Goal: Find specific page/section: Find specific page/section

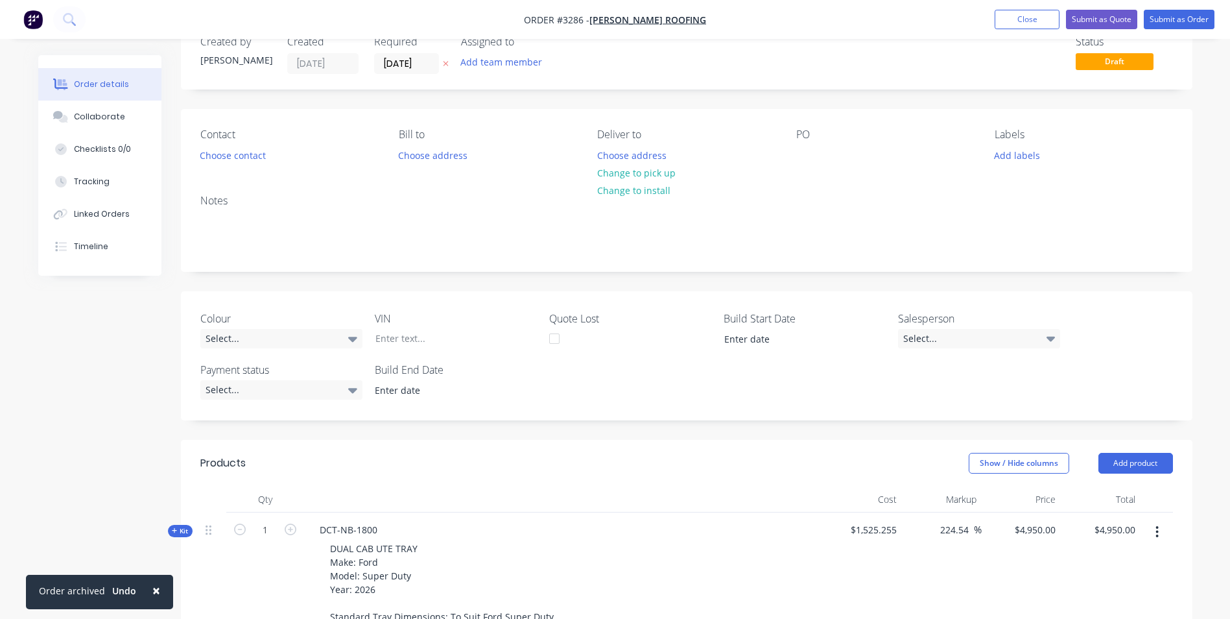
scroll to position [32, 0]
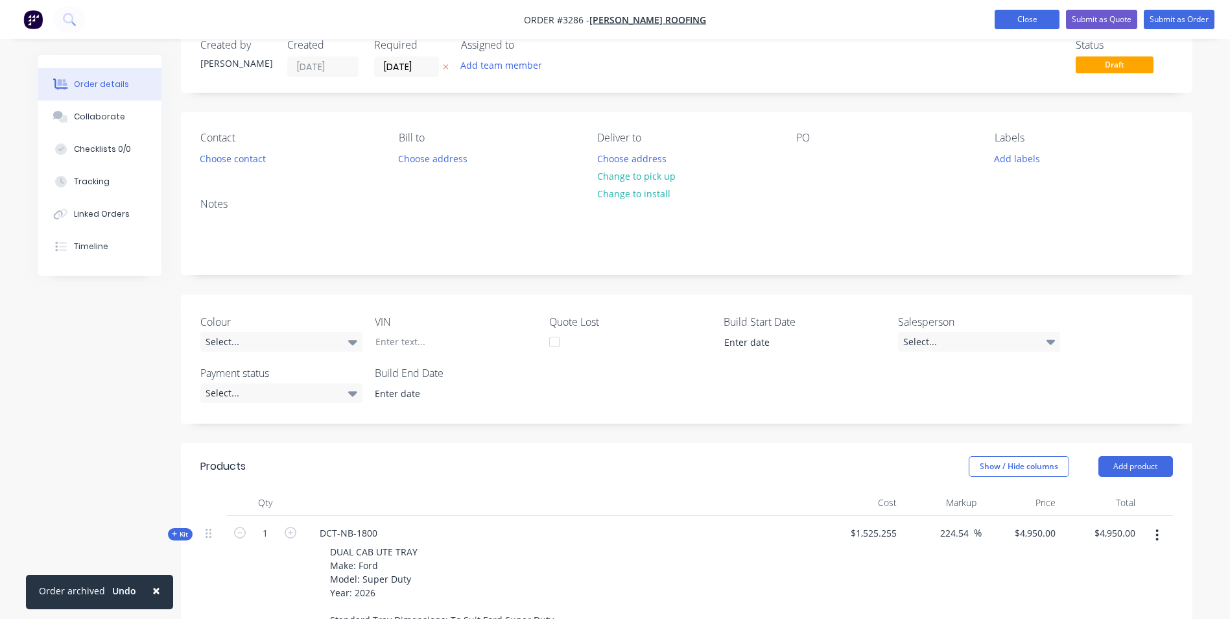
click at [1027, 18] on button "Close" at bounding box center [1027, 19] width 65 height 19
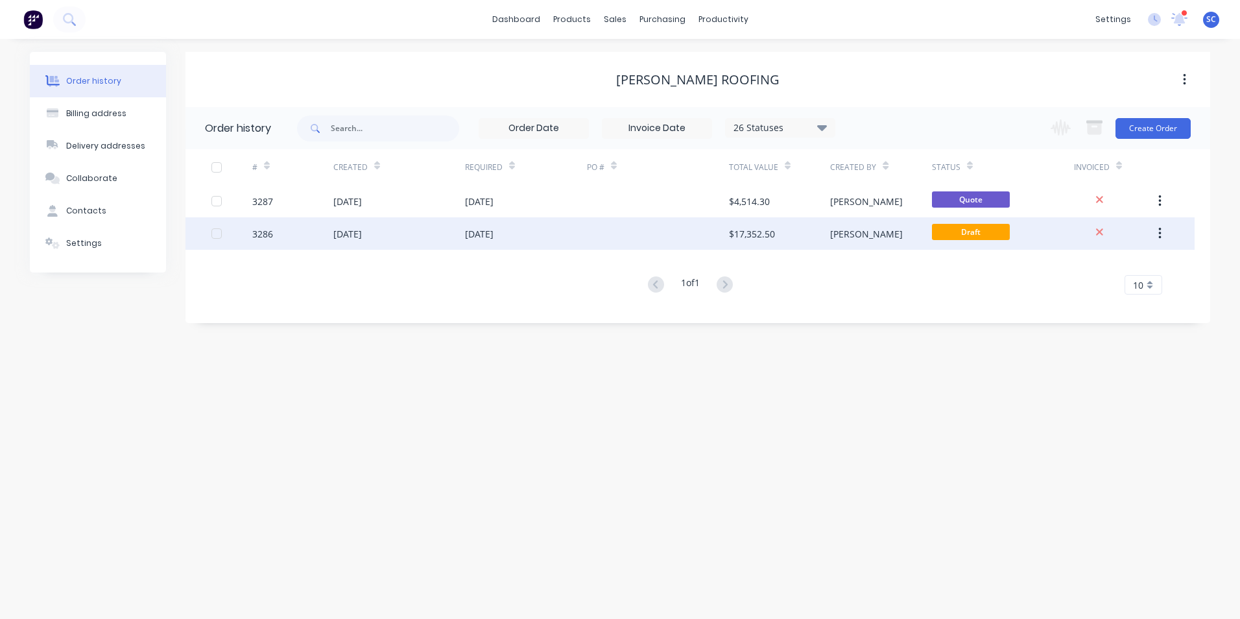
click at [493, 233] on div "[DATE]" at bounding box center [479, 234] width 29 height 14
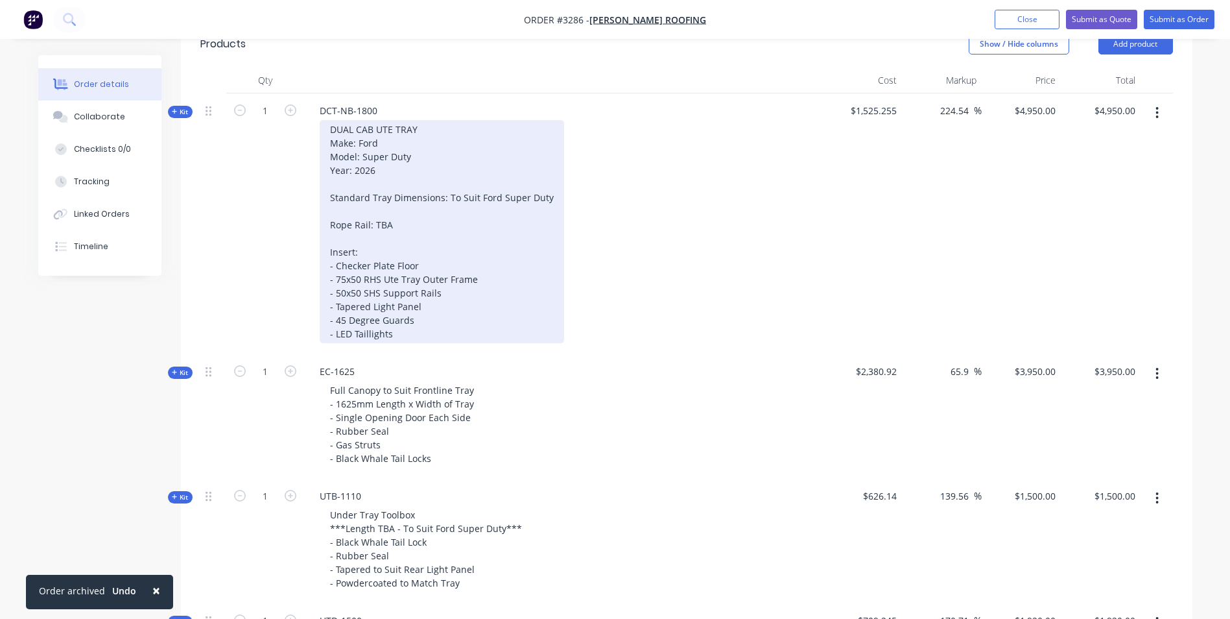
scroll to position [519, 0]
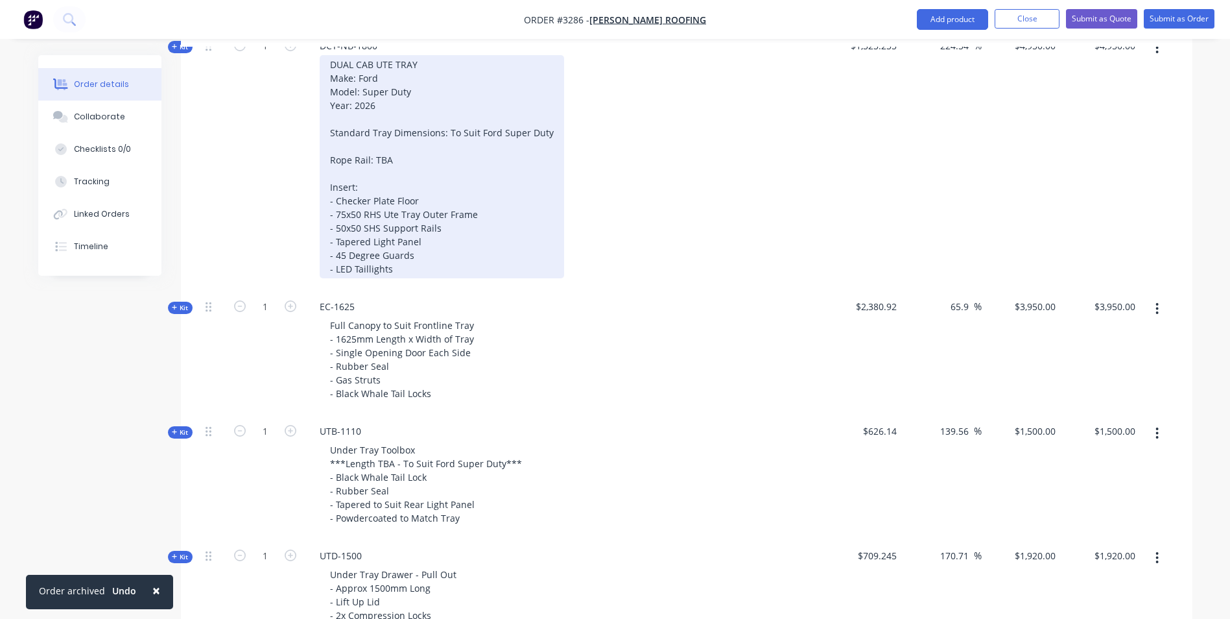
click at [423, 200] on div "DUAL CAB UTE TRAY Make: Ford Model: Super Duty Year: 2026 Standard Tray Dimensi…" at bounding box center [442, 166] width 244 height 223
drag, startPoint x: 422, startPoint y: 202, endPoint x: 337, endPoint y: 205, distance: 85.0
click at [337, 205] on div "DUAL CAB UTE TRAY Make: Ford Model: Super Duty Year: 2026 Standard Tray Dimensi…" at bounding box center [442, 166] width 244 height 223
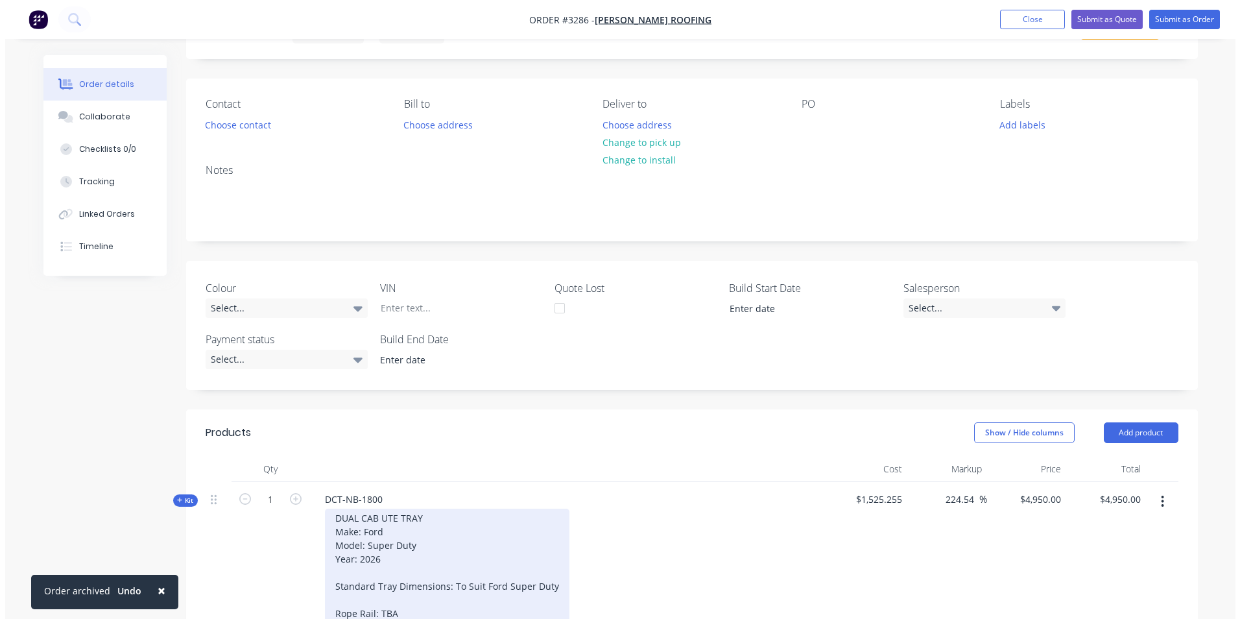
scroll to position [0, 0]
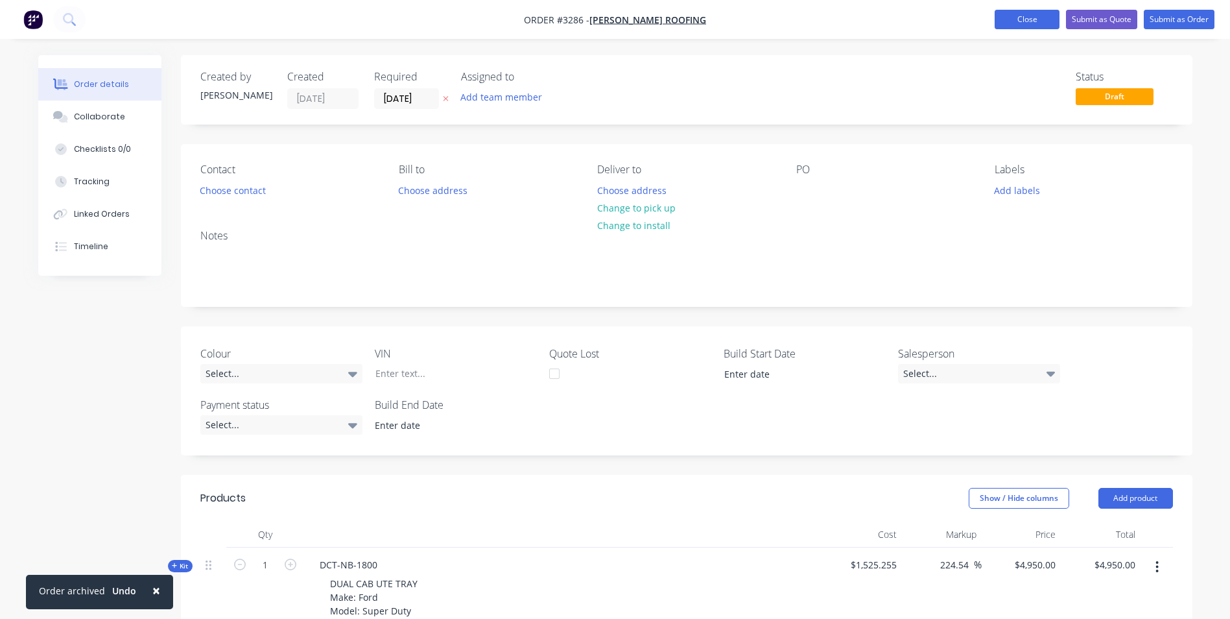
click at [1030, 19] on button "Close" at bounding box center [1027, 19] width 65 height 19
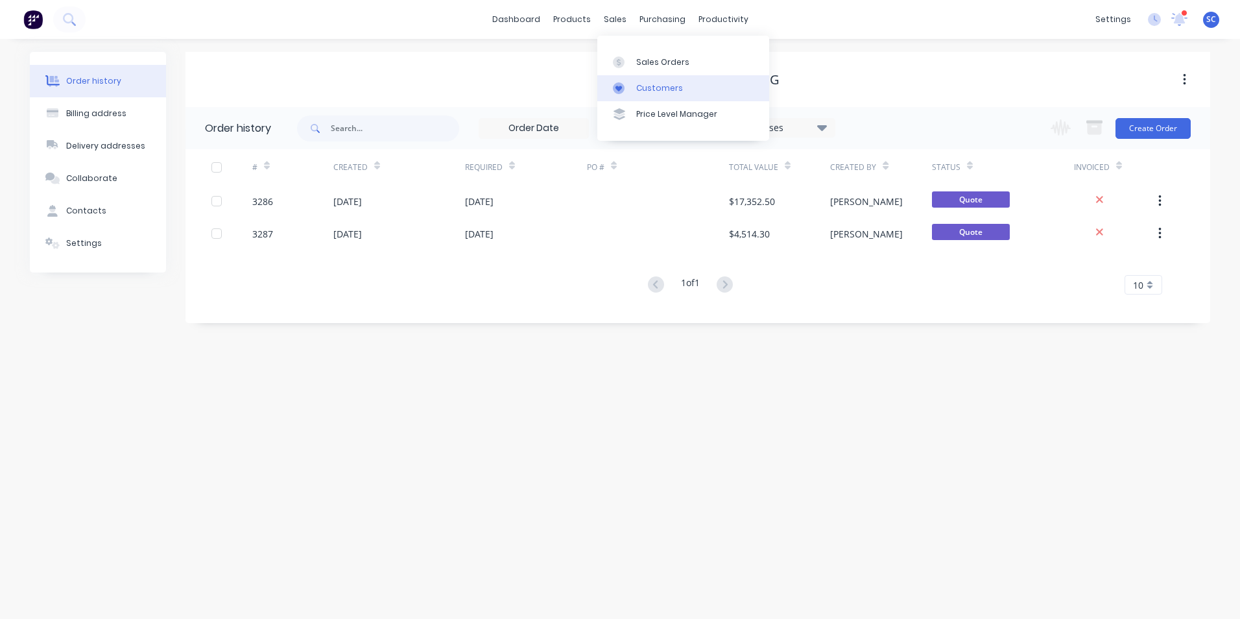
click at [625, 90] on div at bounding box center [622, 88] width 19 height 12
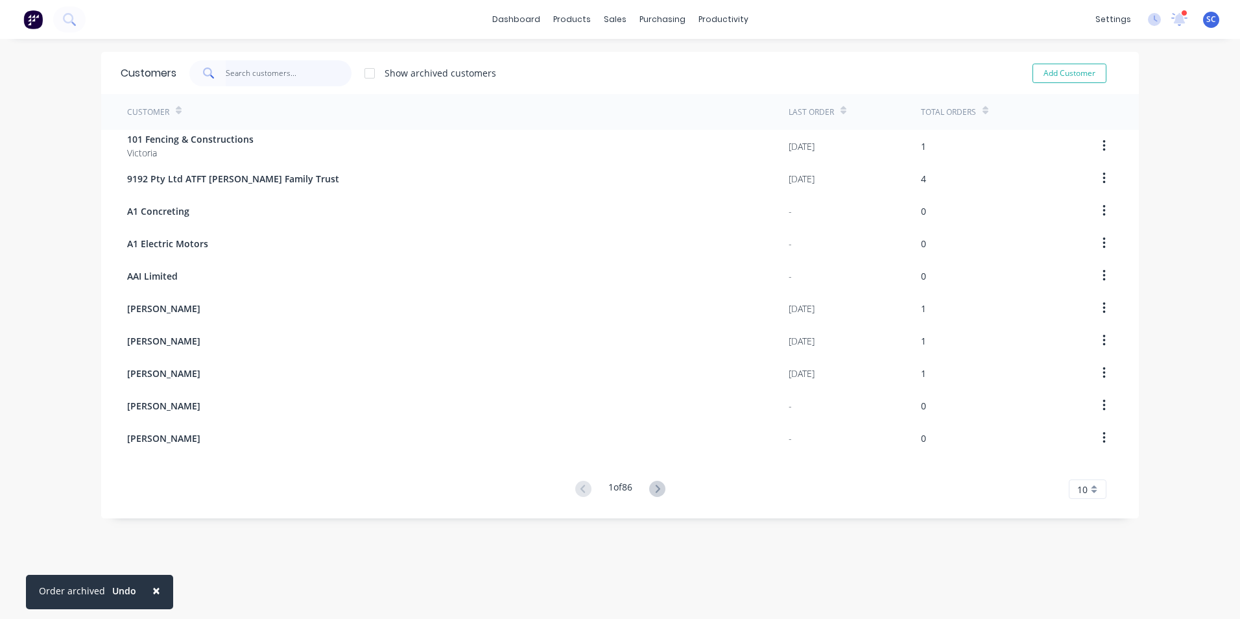
click at [259, 83] on input "text" at bounding box center [289, 73] width 126 height 26
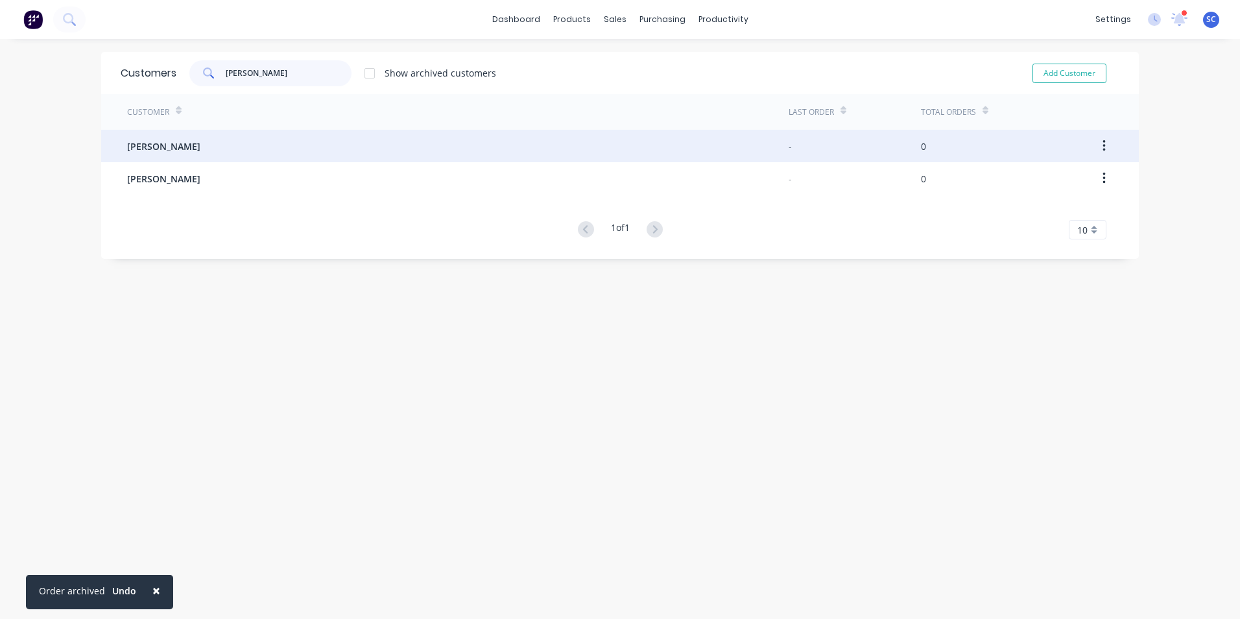
type input "[PERSON_NAME]"
click at [213, 146] on div "[PERSON_NAME]" at bounding box center [457, 146] width 661 height 32
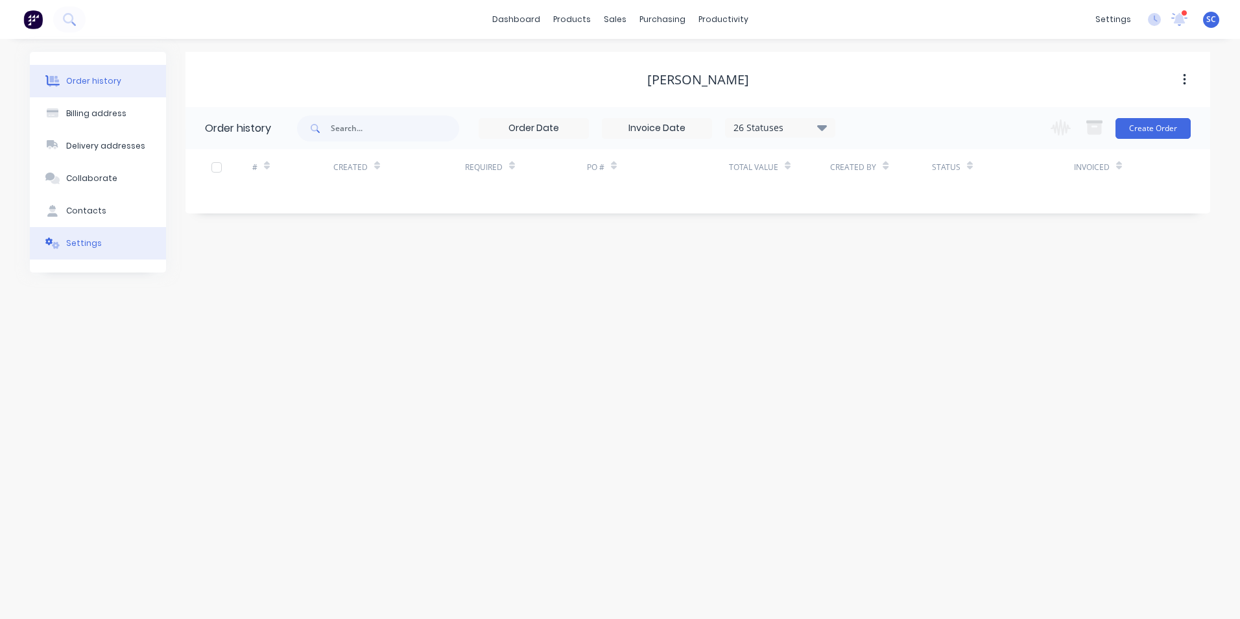
click at [88, 244] on div "Settings" at bounding box center [84, 243] width 36 height 12
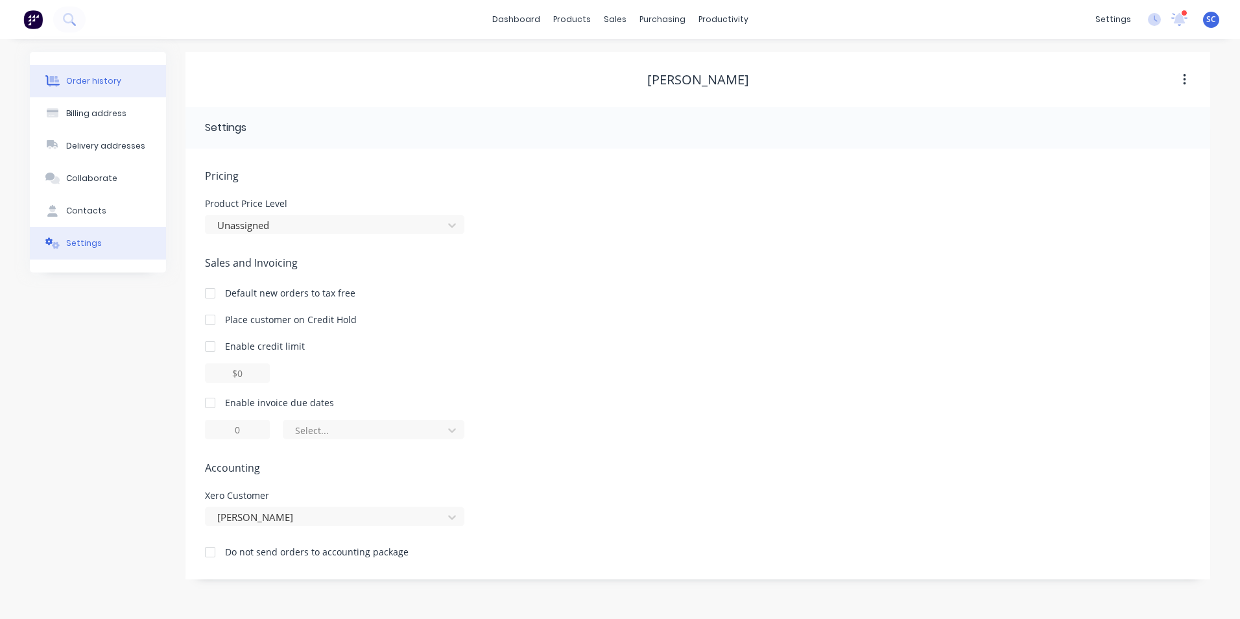
click at [106, 75] on div "Order history" at bounding box center [93, 81] width 55 height 12
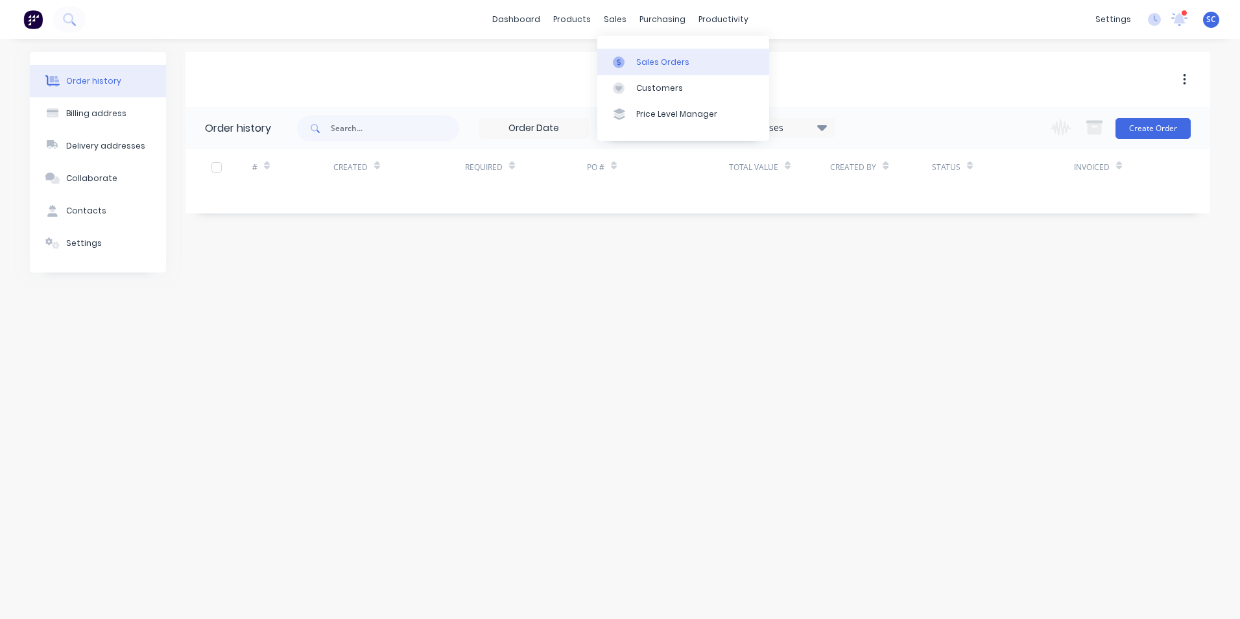
click at [645, 58] on div "Sales Orders" at bounding box center [662, 62] width 53 height 12
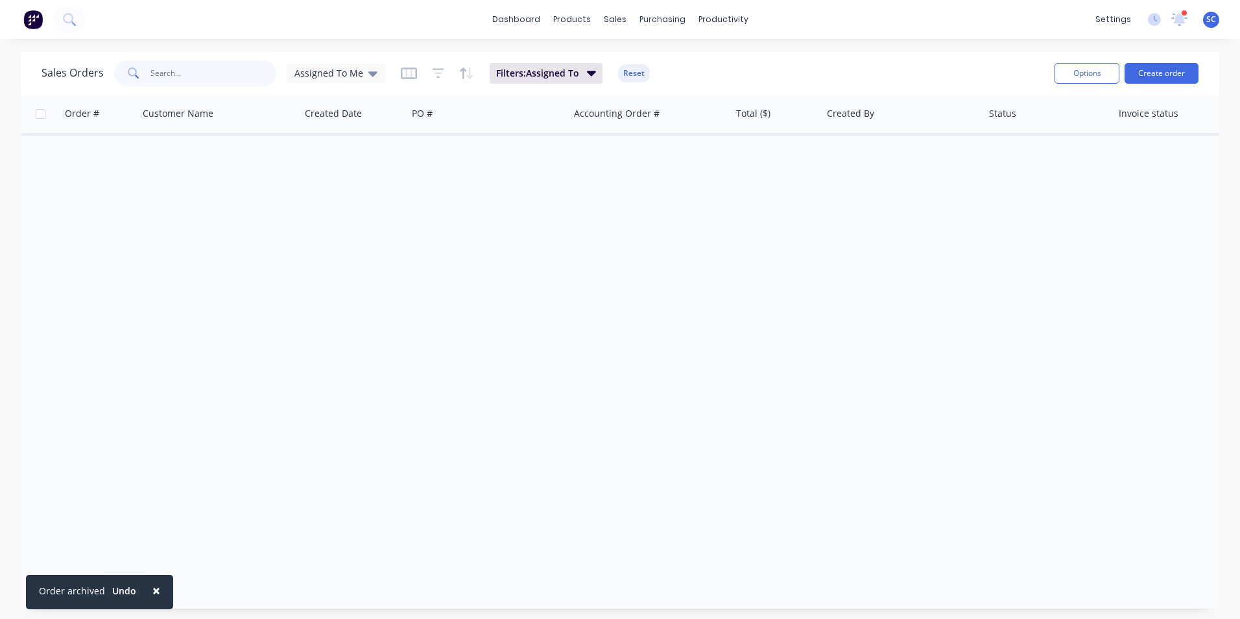
click at [228, 67] on input "text" at bounding box center [213, 73] width 126 height 26
type input "j"
click at [319, 78] on span "Assigned To Me" at bounding box center [328, 73] width 69 height 14
click at [319, 185] on button "None" at bounding box center [364, 183] width 148 height 15
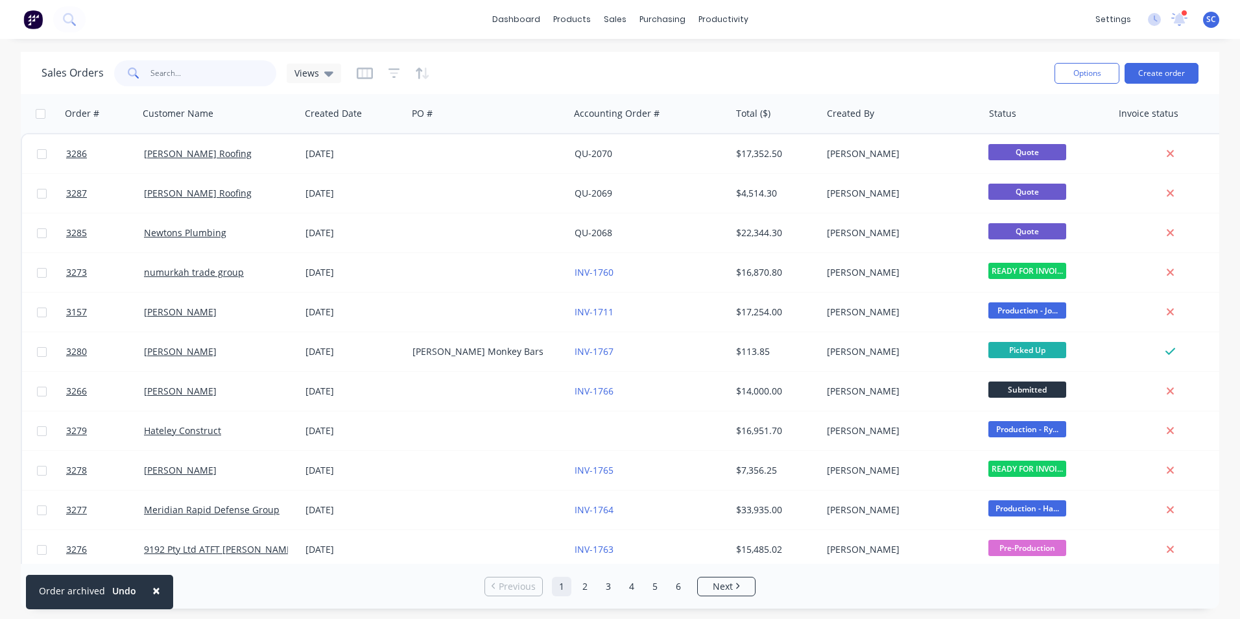
click at [212, 76] on input "text" at bounding box center [213, 73] width 126 height 26
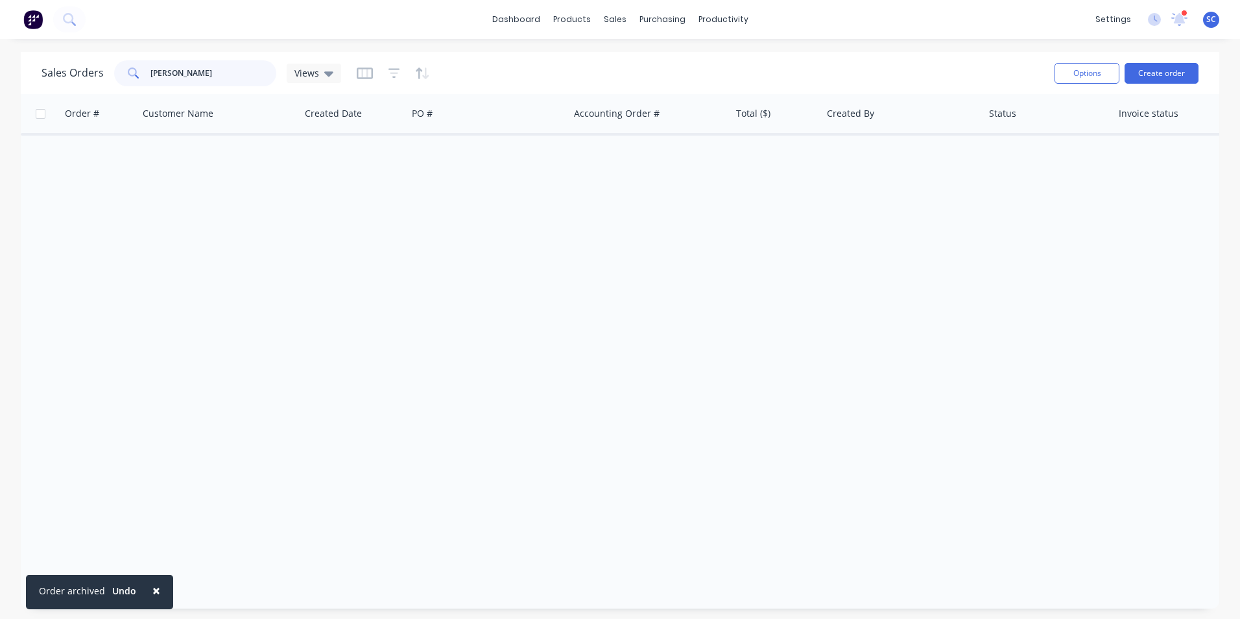
type input "[PERSON_NAME]"
